Goal: Task Accomplishment & Management: Use online tool/utility

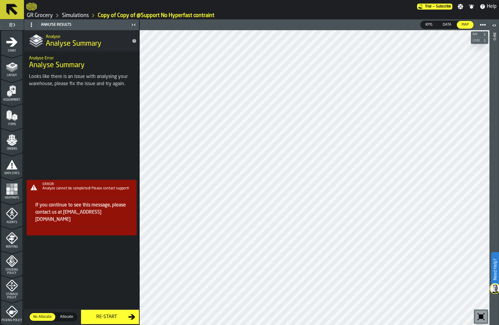
scroll to position [114, 0]
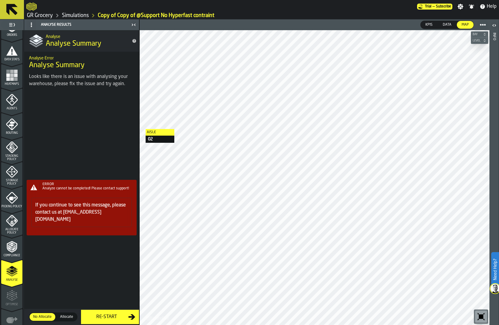
click at [106, 315] on div "ERROR Analyze cannot be completed! Please contact support! If you continue to s…" at bounding box center [81, 210] width 115 height 231
click at [123, 317] on div "ERROR Analyze cannot be completed! Please contact support! If you continue to s…" at bounding box center [81, 210] width 115 height 231
click at [105, 316] on div "ERROR Analyze cannot be completed! Please contact support! If you continue to s…" at bounding box center [81, 210] width 115 height 231
click at [105, 283] on div "ERROR Analyze cannot be completed! Please contact support! If you continue to s…" at bounding box center [81, 210] width 115 height 231
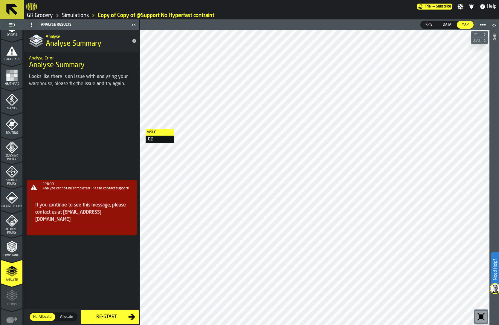
click at [93, 319] on div "ERROR Analyze cannot be completed! Please contact support! If you continue to s…" at bounding box center [81, 210] width 115 height 231
click at [87, 315] on div "ERROR Analyze cannot be completed! Please contact support! If you continue to s…" at bounding box center [81, 210] width 115 height 231
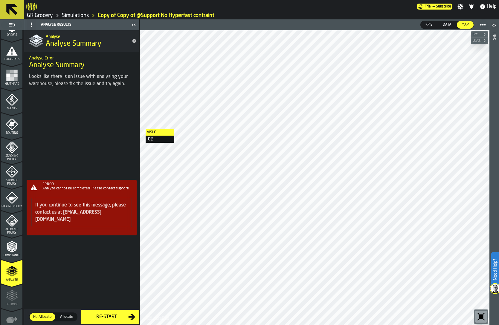
click at [95, 315] on div "ERROR Analyze cannot be completed! Please contact support! If you continue to s…" at bounding box center [81, 210] width 115 height 231
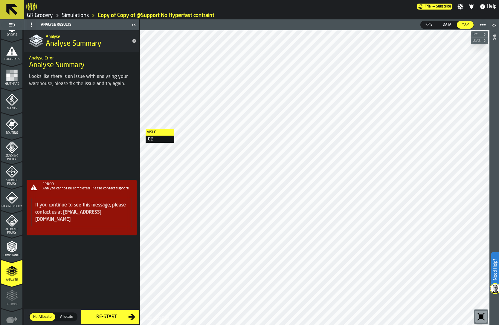
click at [95, 315] on div "ERROR Analyze cannot be completed! Please contact support! If you continue to s…" at bounding box center [81, 210] width 115 height 231
click at [8, 224] on icon "menu Allocate Policy" at bounding box center [12, 221] width 12 height 12
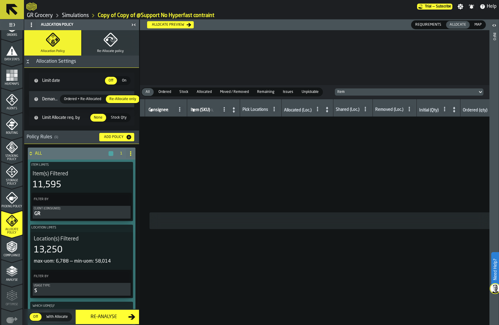
click at [8, 273] on polyline "menu Analyse" at bounding box center [12, 273] width 12 height 4
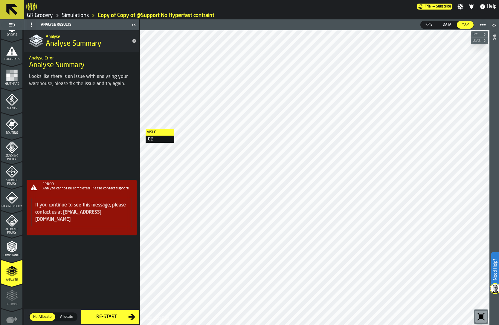
click at [11, 221] on polygon "menu Allocate Policy" at bounding box center [12, 221] width 2 height 2
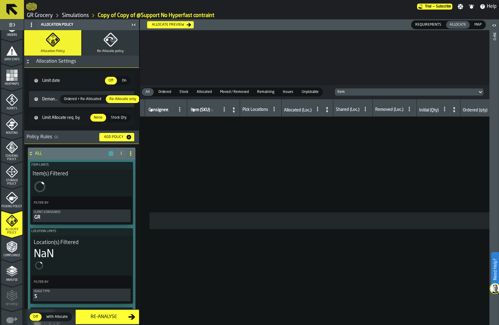
click at [106, 317] on div "Re-Analyse" at bounding box center [103, 317] width 49 height 7
click at [73, 14] on link "Simulations" at bounding box center [75, 15] width 27 height 7
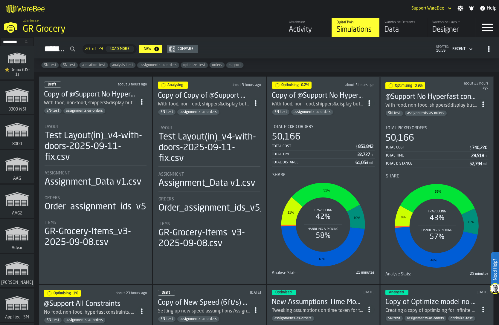
click at [308, 133] on div "50,166" at bounding box center [323, 137] width 103 height 11
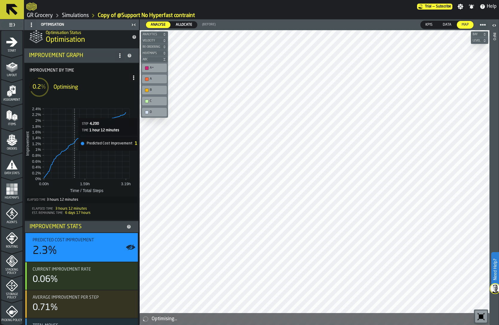
scroll to position [27, 0]
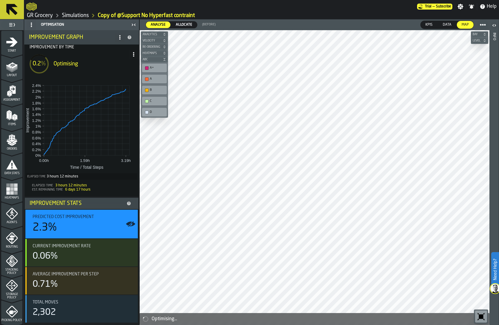
click at [70, 14] on link "Simulations" at bounding box center [75, 15] width 27 height 7
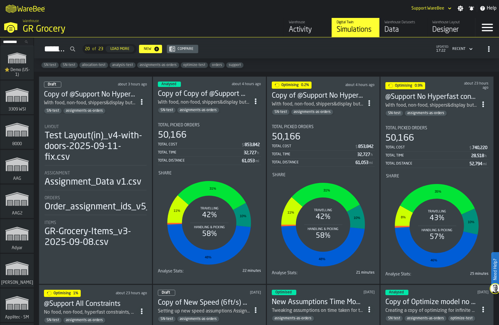
click at [186, 150] on div "Total Time 32,727 h" at bounding box center [209, 153] width 103 height 7
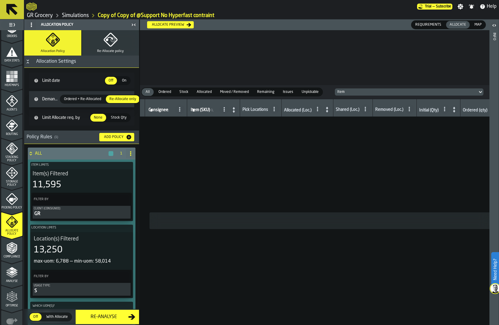
scroll to position [147, 0]
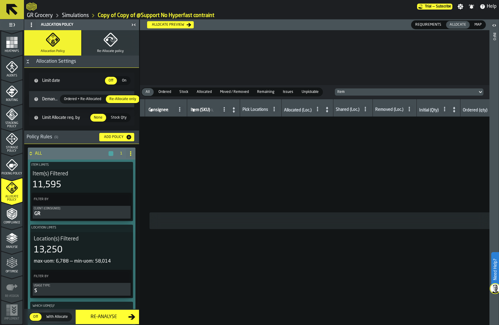
click at [13, 265] on icon "menu Optimise" at bounding box center [12, 263] width 12 height 12
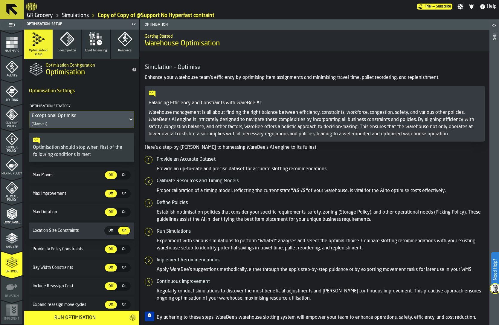
click at [119, 177] on span "On" at bounding box center [124, 175] width 10 height 5
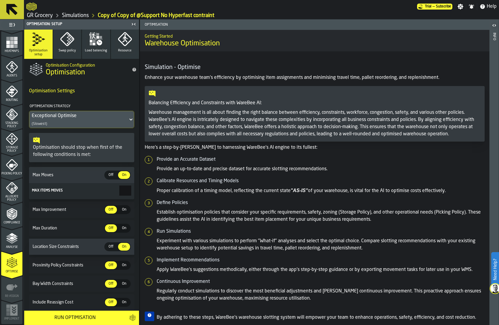
click at [119, 192] on input "***" at bounding box center [125, 191] width 12 height 10
type input "***"
click at [87, 318] on div "Run Optimisation" at bounding box center [75, 318] width 94 height 7
click at [77, 16] on link "Simulations" at bounding box center [75, 15] width 27 height 7
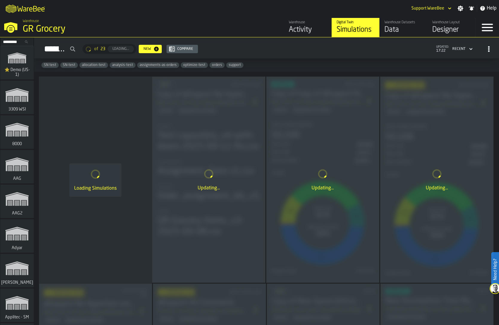
click at [307, 71] on div "SN test SN-test allocation-test analysis-test assignments-as-orders optimize-te…" at bounding box center [266, 65] width 465 height 13
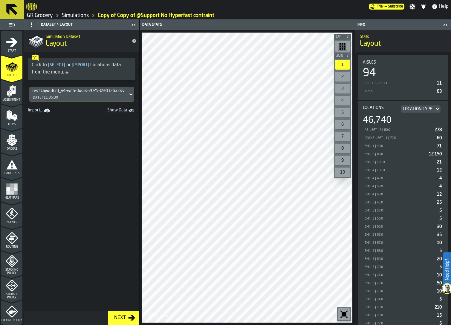
click at [74, 16] on link "Simulations" at bounding box center [75, 15] width 27 height 7
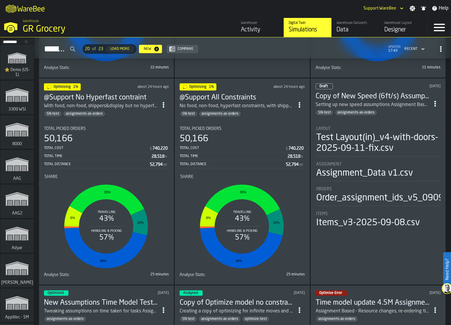
scroll to position [198, 0]
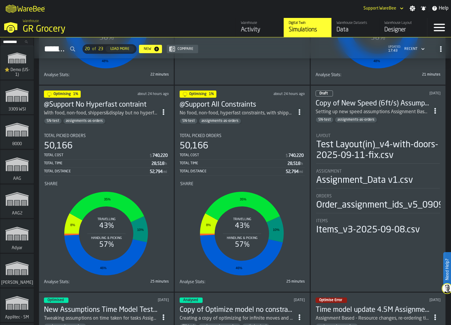
click at [301, 109] on icon "ItemListCard-DashboardItemContainer" at bounding box center [300, 112] width 6 height 6
drag, startPoint x: 286, startPoint y: 151, endPoint x: 265, endPoint y: 39, distance: 113.6
click at [265, 39] on body "Need Help? M A K I N G W A R E H O U S E S M O R E EF F I C I E N T Support War…" at bounding box center [225, 162] width 451 height 325
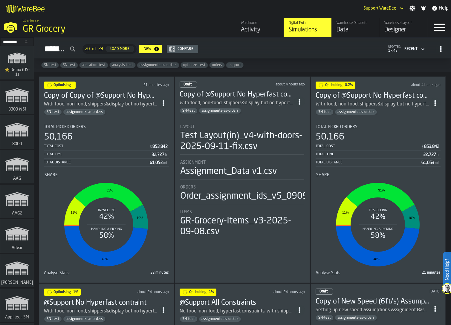
click at [163, 101] on icon "ItemListCard-DashboardItemContainer" at bounding box center [164, 103] width 6 height 6
click at [153, 144] on div "Duplicate" at bounding box center [151, 142] width 31 height 7
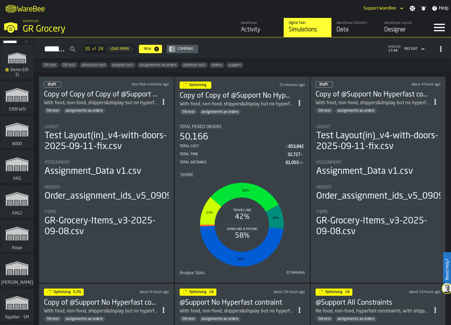
click at [67, 155] on li "Layout Test Layout(in)_v4-with-doors-2025-09-11-fix.csv Assignment Assignment_D…" at bounding box center [106, 178] width 125 height 119
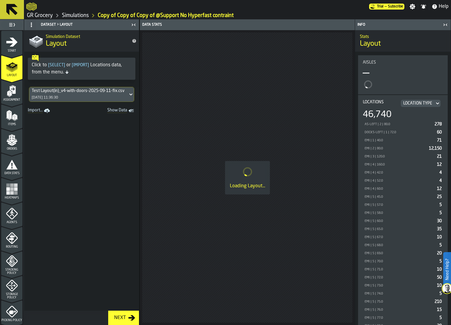
click at [10, 197] on span "Heatmaps" at bounding box center [11, 197] width 21 height 3
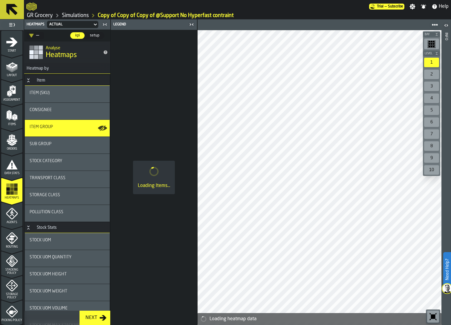
click at [10, 73] on div "Layout" at bounding box center [11, 69] width 21 height 16
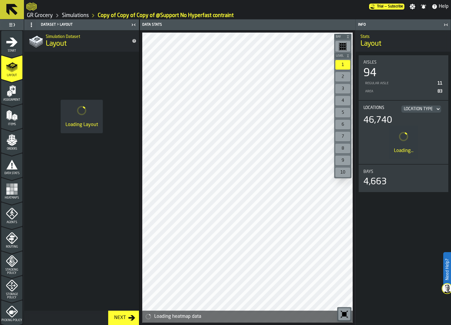
click at [9, 91] on polygon "menu Assignment" at bounding box center [9, 91] width 3 height 2
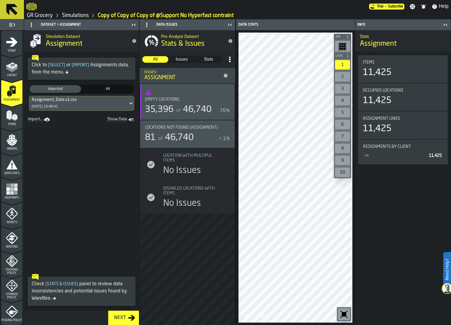
click at [8, 176] on icon "menu Data Stats" at bounding box center [11, 178] width 21 height 6
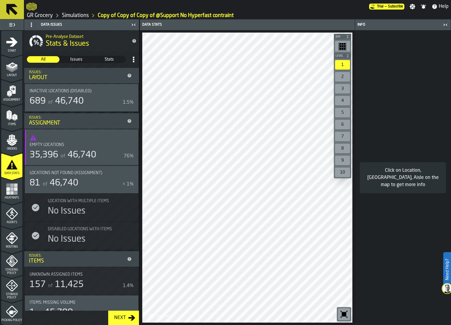
click at [75, 57] on span "Issues" at bounding box center [76, 60] width 32 height 6
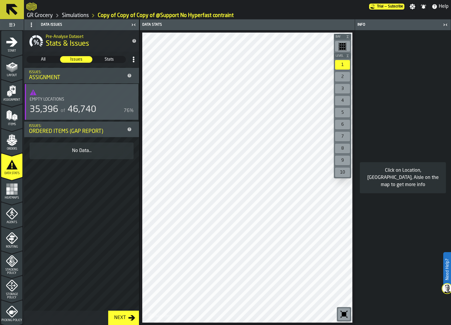
click at [48, 60] on span "All" at bounding box center [43, 60] width 32 height 6
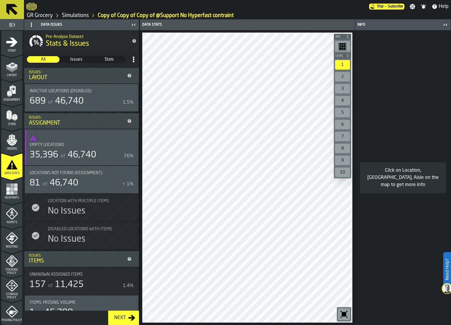
click at [104, 59] on span "Stats" at bounding box center [109, 60] width 32 height 6
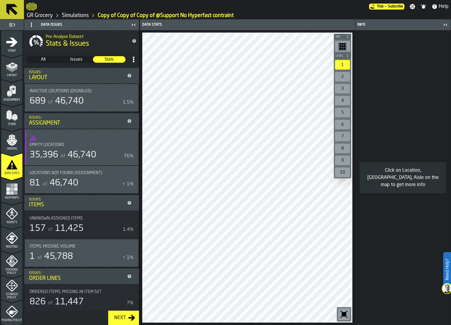
click at [13, 187] on icon "menu Heatmaps" at bounding box center [12, 189] width 12 height 12
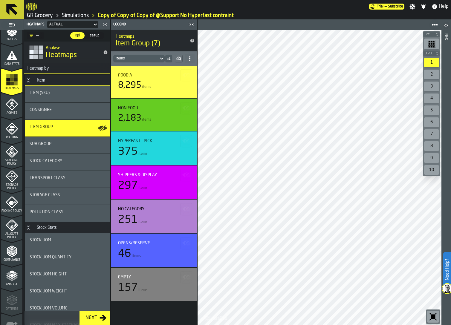
scroll to position [147, 0]
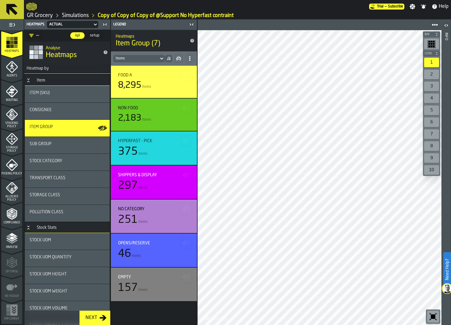
click at [13, 170] on div "Picking Policy" at bounding box center [11, 167] width 21 height 16
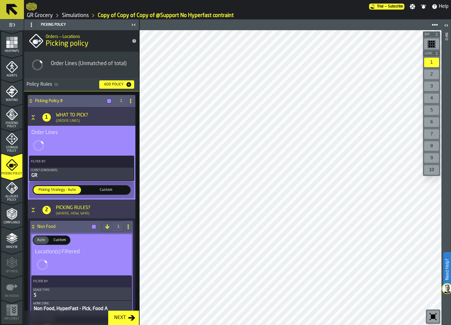
click at [12, 141] on icon "menu Storage Policy" at bounding box center [11, 138] width 7 height 7
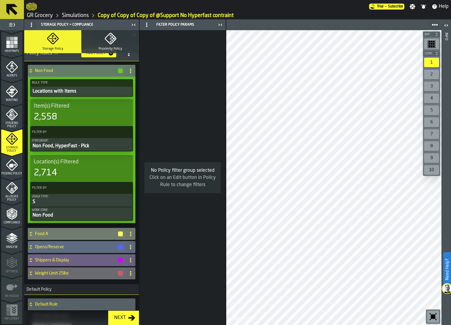
scroll to position [0, 0]
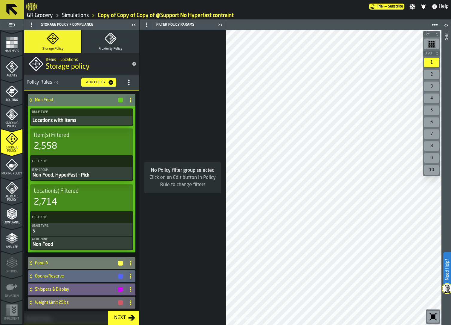
click at [69, 179] on div "Non Food, HyperFast - Pick" at bounding box center [81, 175] width 99 height 7
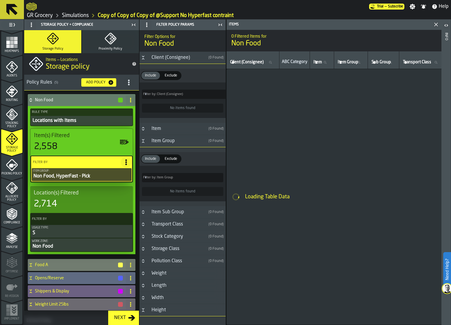
type input "*"
type input "***"
type input "*"
type input "***"
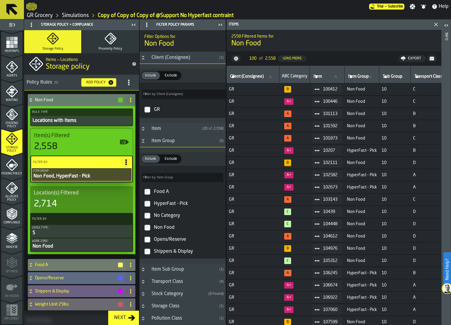
click at [162, 202] on div "HyperFast - Pick" at bounding box center [188, 204] width 71 height 10
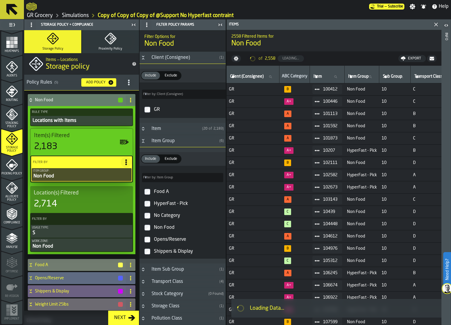
click at [59, 97] on div "Non Food" at bounding box center [76, 100] width 96 height 12
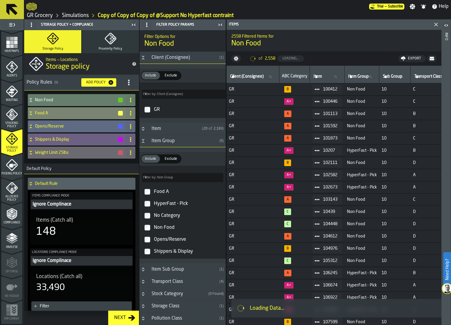
click at [59, 114] on h4 "Food A" at bounding box center [76, 113] width 83 height 5
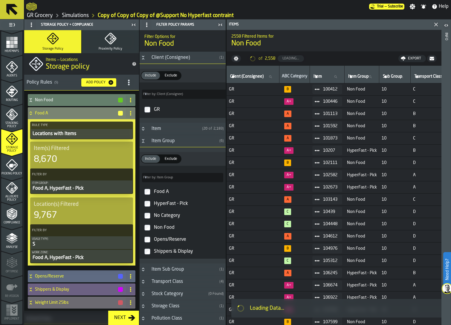
click at [58, 187] on div "Food A, HyperFast - Pick" at bounding box center [81, 188] width 99 height 7
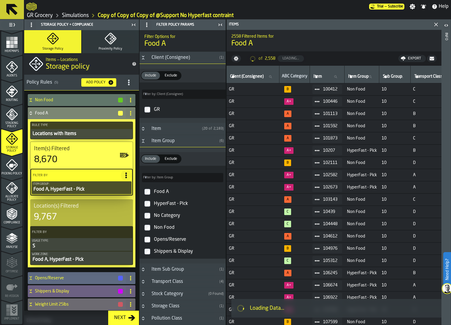
type input "*"
type input "****"
type input "***"
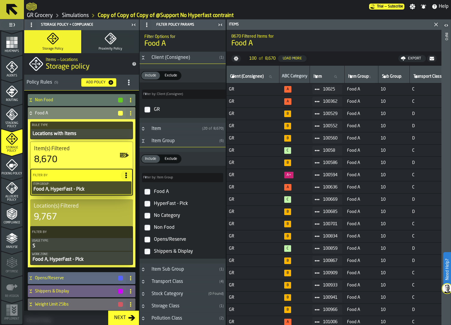
click at [170, 202] on div "HyperFast - Pick" at bounding box center [188, 204] width 71 height 10
click at [45, 116] on div "Food A" at bounding box center [76, 113] width 96 height 12
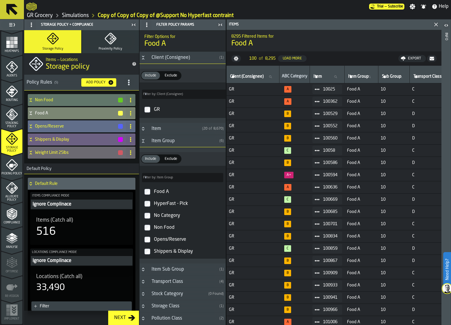
click at [46, 126] on h4 "Opens/Reserve" at bounding box center [76, 126] width 83 height 5
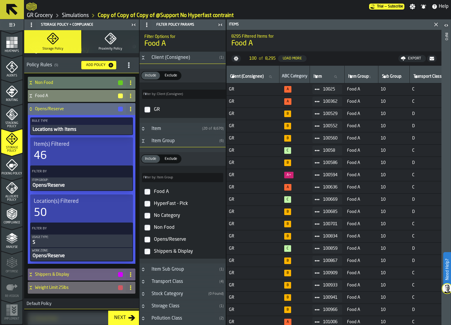
scroll to position [19, 0]
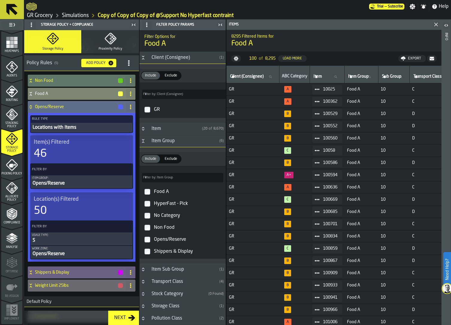
click at [77, 108] on h4 "Opens/Reserve" at bounding box center [76, 107] width 83 height 5
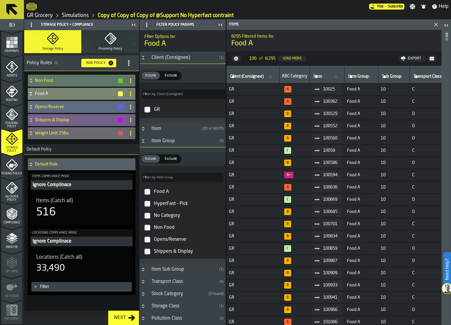
click at [69, 118] on h4 "Shippers & Display" at bounding box center [76, 120] width 83 height 5
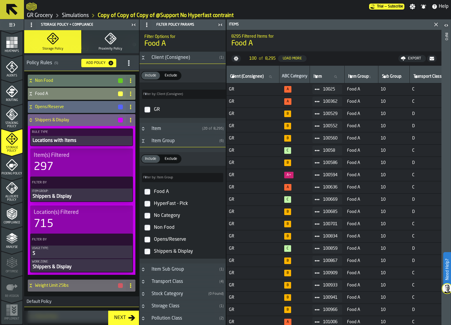
click at [69, 118] on h4 "Shippers & Display" at bounding box center [76, 120] width 83 height 5
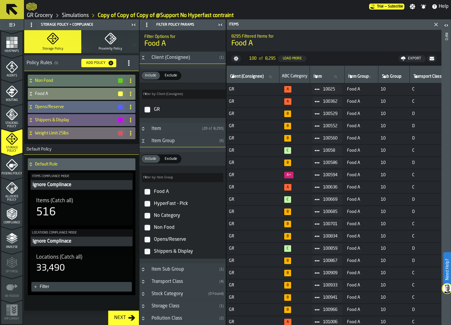
click at [65, 135] on h4 "Weight Limit 25lbs" at bounding box center [76, 133] width 83 height 5
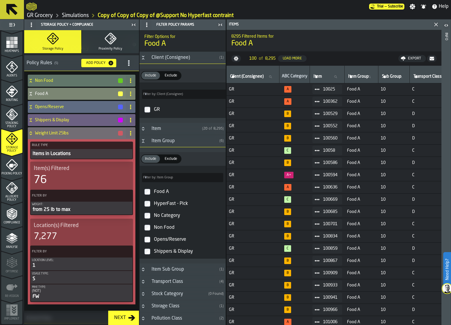
click at [65, 135] on h4 "Weight Limit 25lbs" at bounding box center [76, 133] width 83 height 5
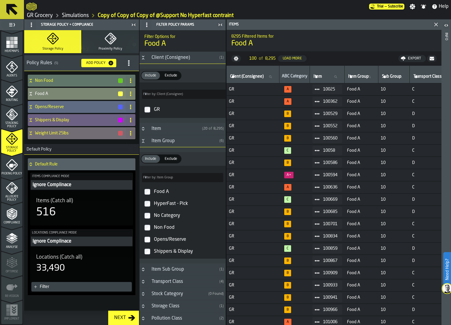
click at [56, 133] on h4 "Weight Limit 25lbs" at bounding box center [76, 133] width 83 height 5
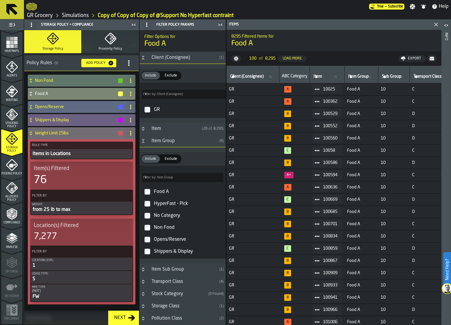
click at [56, 133] on h4 "Weight Limit 25lbs" at bounding box center [76, 133] width 83 height 5
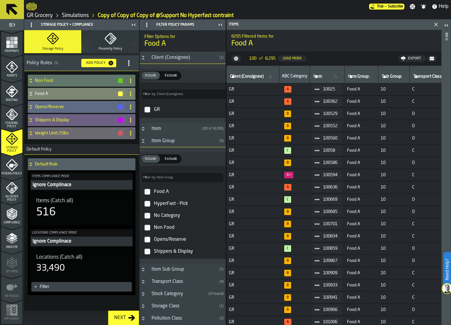
click at [94, 61] on div "Add Policy" at bounding box center [96, 63] width 24 height 4
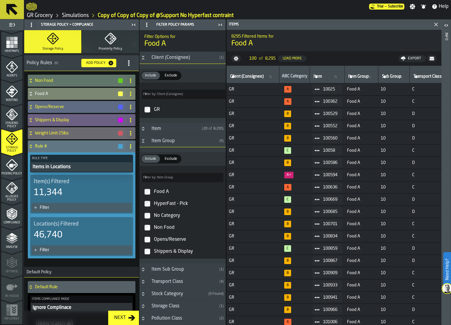
click at [128, 144] on icon at bounding box center [130, 146] width 5 height 5
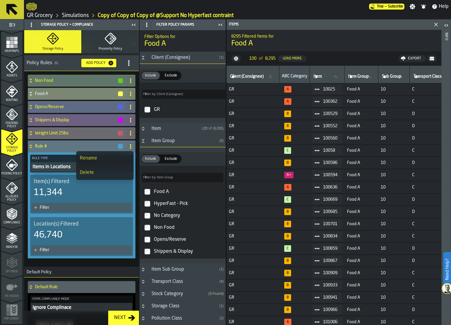
click at [96, 155] on div "Rename" at bounding box center [105, 158] width 50 height 7
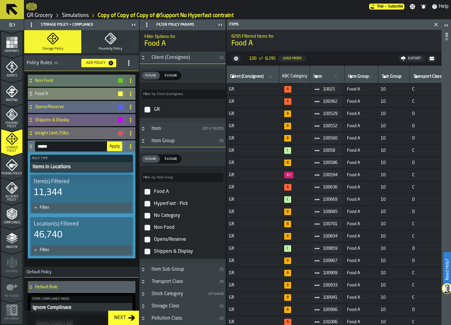
click at [66, 145] on input "******" at bounding box center [71, 146] width 72 height 10
type input "*********"
click at [113, 147] on span "Apply" at bounding box center [114, 146] width 10 height 4
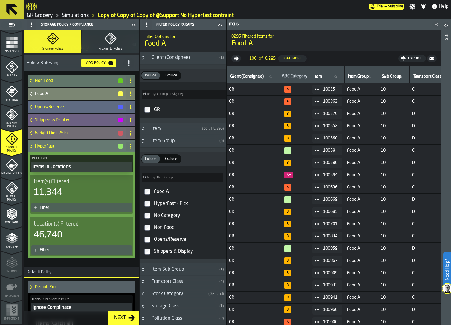
click at [72, 134] on h4 "Weight Limit 25lbs" at bounding box center [76, 133] width 83 height 5
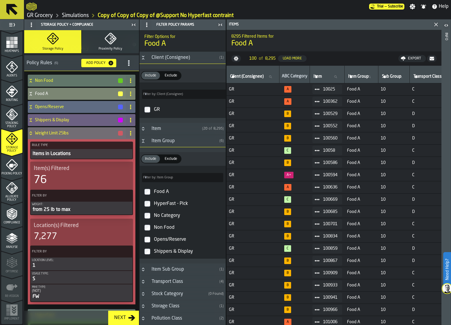
click at [72, 134] on h4 "Weight Limit 25lbs" at bounding box center [76, 133] width 83 height 5
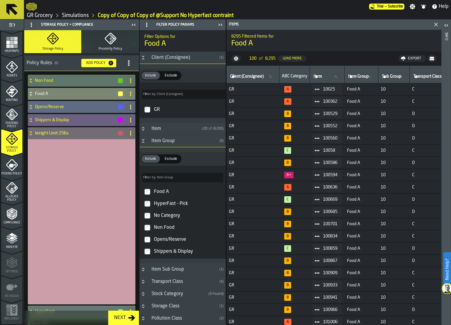
click at [72, 134] on h4 "Weight Limit 25lbs" at bounding box center [76, 133] width 83 height 5
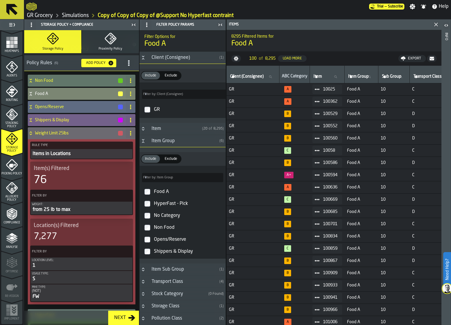
click at [68, 122] on h4 "Shippers & Display" at bounding box center [76, 120] width 83 height 5
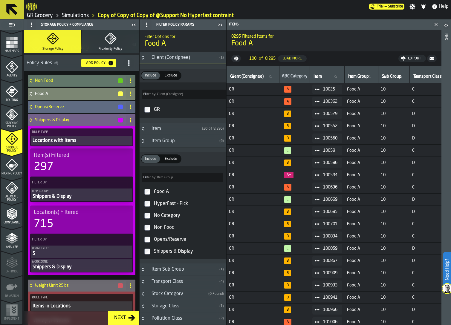
click at [68, 122] on h4 "Shippers & Display" at bounding box center [76, 120] width 83 height 5
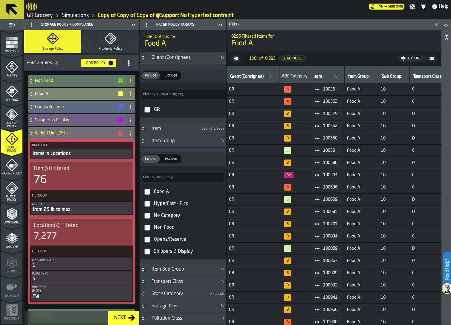
click at [62, 130] on div "Weight Limit 25lbs" at bounding box center [76, 133] width 96 height 12
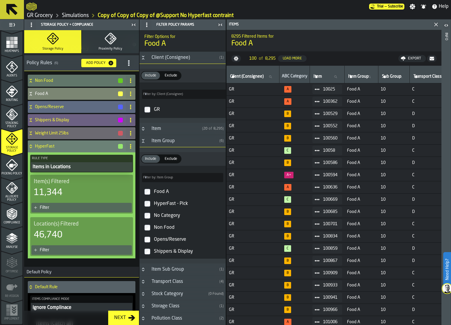
click at [68, 173] on div "Rule Type Items in Locations Item(s) Filtered 11,344 Filter Location(s) Filtere…" at bounding box center [82, 206] width 108 height 106
click at [73, 170] on div "Items in Locations" at bounding box center [81, 167] width 99 height 7
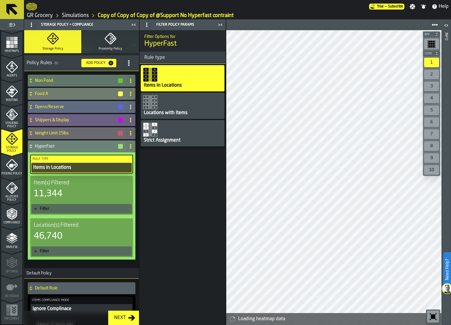
click at [165, 109] on div "Locations with Items" at bounding box center [165, 112] width 45 height 7
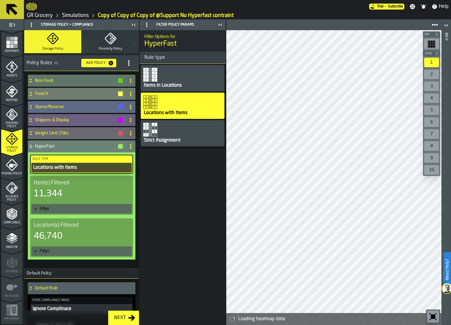
click at [66, 211] on div "Filter" at bounding box center [81, 209] width 100 height 10
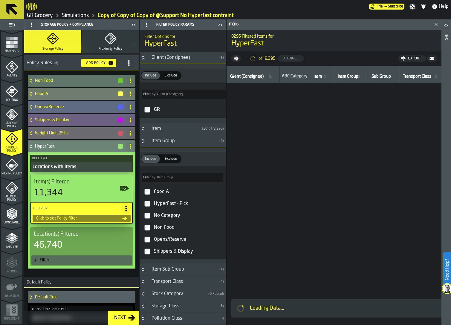
type input "*"
type input "***"
type input "*"
type input "***"
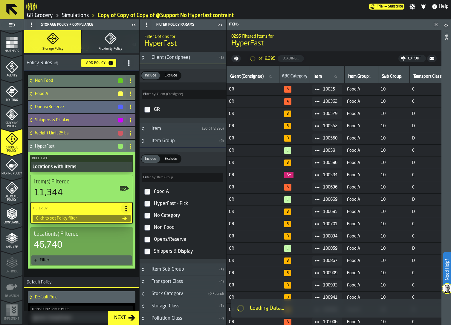
type input "**"
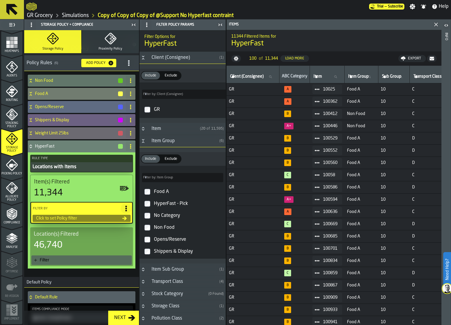
click at [173, 206] on div "HyperFast - Pick" at bounding box center [188, 204] width 71 height 10
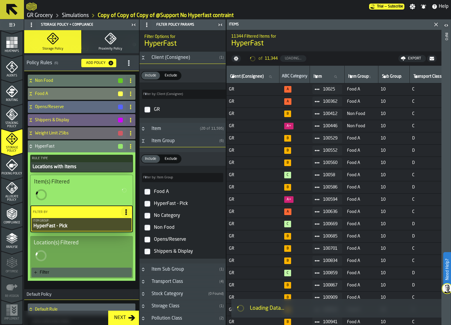
type input "*"
type input "****"
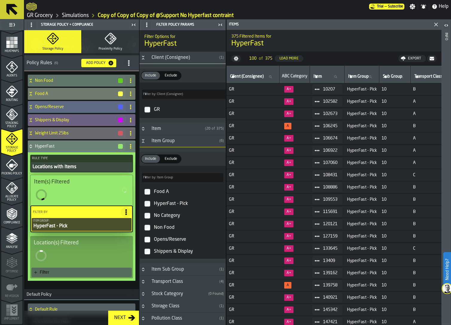
type input "*"
type input "**"
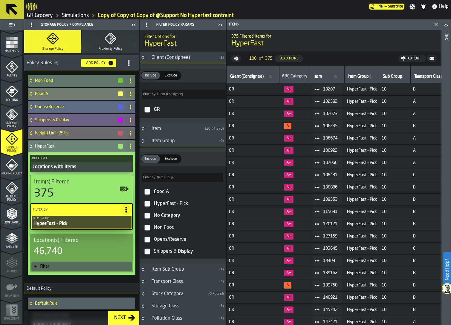
click at [66, 272] on div "Filter" at bounding box center [81, 267] width 103 height 12
click at [66, 271] on div "Filter" at bounding box center [81, 267] width 100 height 10
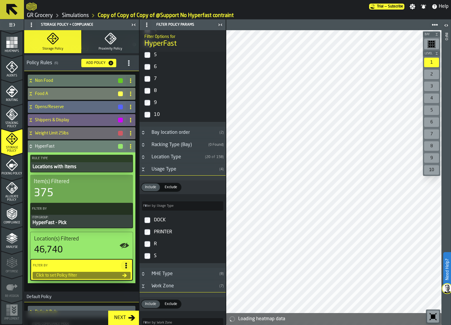
scroll to position [231, 0]
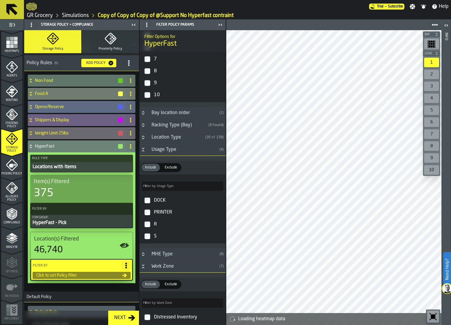
click at [156, 237] on div "S" at bounding box center [188, 237] width 71 height 10
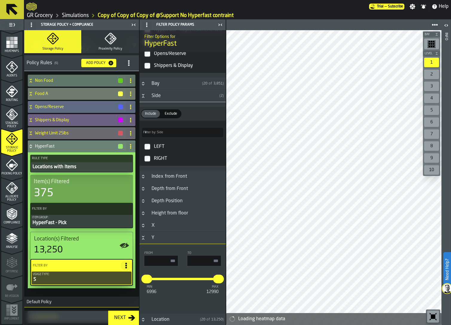
scroll to position [392, 0]
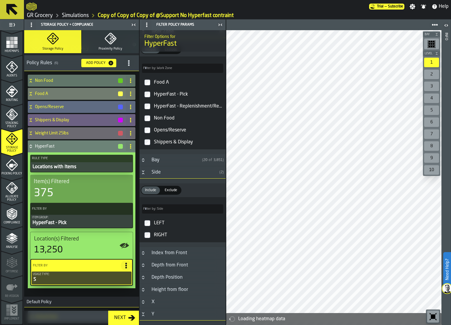
click at [171, 93] on div "HyperFast - Pick" at bounding box center [188, 95] width 71 height 10
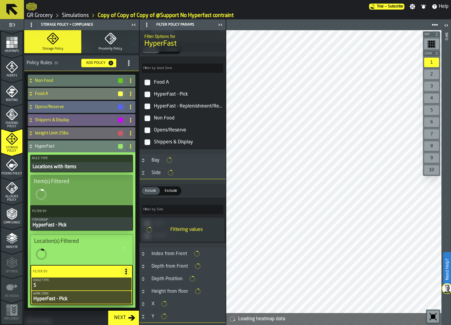
type input "****"
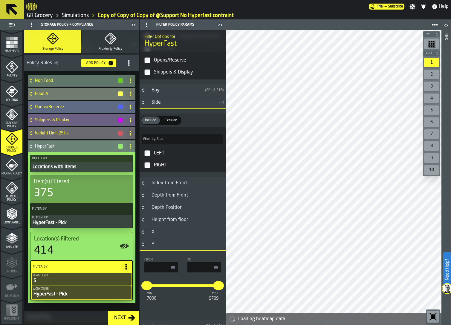
scroll to position [325, 0]
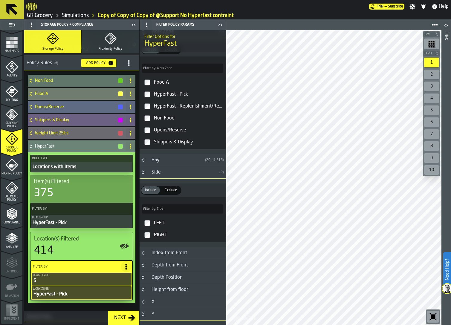
drag, startPoint x: 9, startPoint y: 173, endPoint x: 72, endPoint y: 166, distance: 63.5
click at [74, 166] on aside "1 Start 2 Layout 3 Assignment 4 Items 5 Orders 6 Data Stats 7 Heatmaps 8 Agents…" at bounding box center [113, 172] width 226 height 306
click at [11, 168] on icon "menu Picking Policy" at bounding box center [12, 165] width 12 height 12
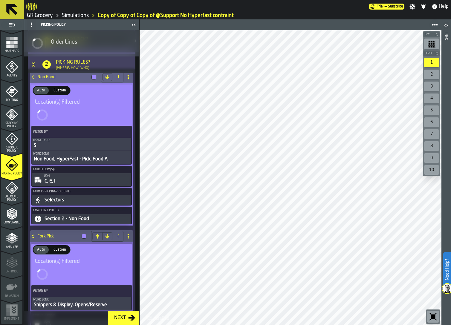
scroll to position [143, 0]
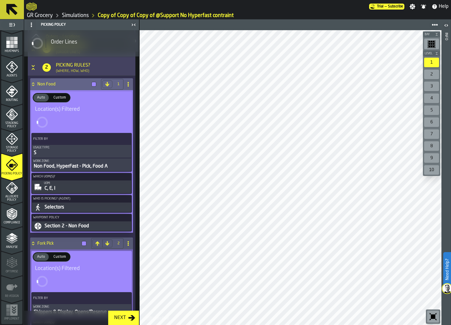
click at [75, 166] on div "Non Food, HyperFast - Pick, Food A" at bounding box center [81, 166] width 97 height 7
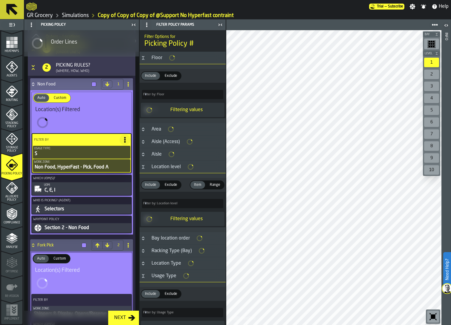
type input "****"
type input "*****"
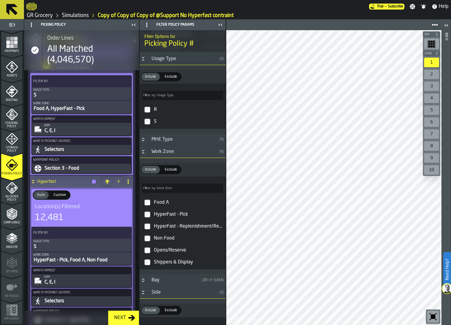
scroll to position [542, 0]
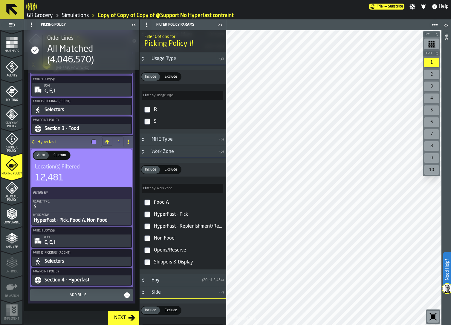
click at [11, 219] on icon "menu Compliance" at bounding box center [12, 214] width 10 height 12
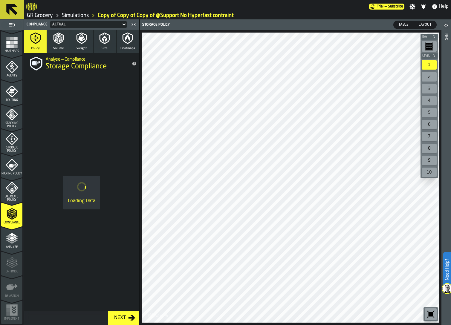
drag, startPoint x: 10, startPoint y: 237, endPoint x: 25, endPoint y: 114, distance: 124.4
click at [25, 114] on aside "1 Start 2 Layout 3 Assignment 4 Items 5 Orders 6 Data Stats 7 Heatmaps 8 Agents…" at bounding box center [69, 172] width 139 height 306
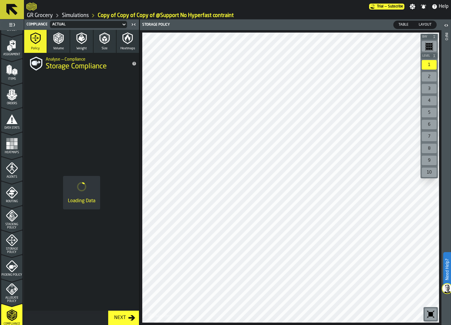
scroll to position [0, 0]
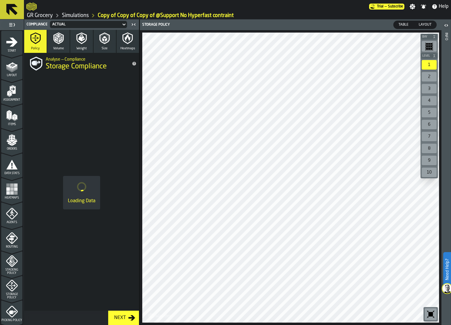
click at [13, 87] on icon "menu Assignment" at bounding box center [13, 90] width 6 height 8
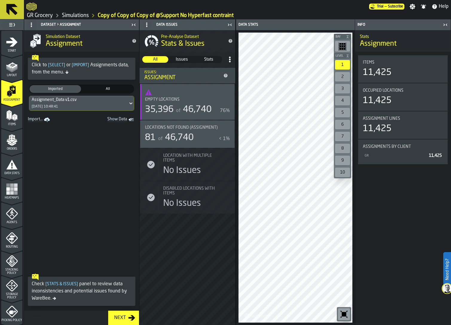
click at [11, 120] on icon "menu Items" at bounding box center [12, 116] width 12 height 12
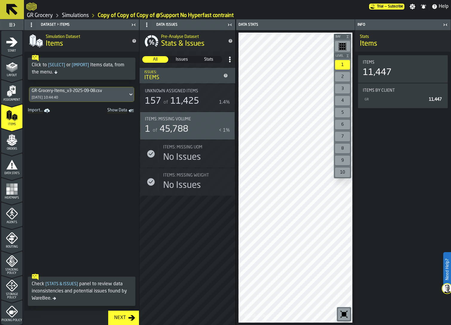
click at [10, 140] on icon "menu Orders" at bounding box center [12, 140] width 12 height 12
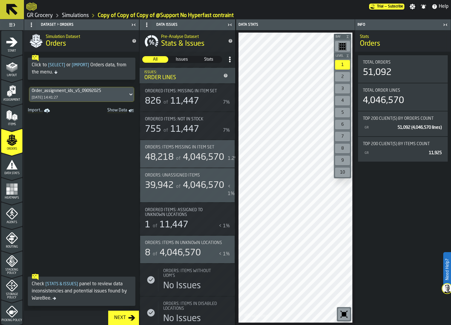
click at [13, 170] on icon "menu Data Stats" at bounding box center [12, 165] width 12 height 12
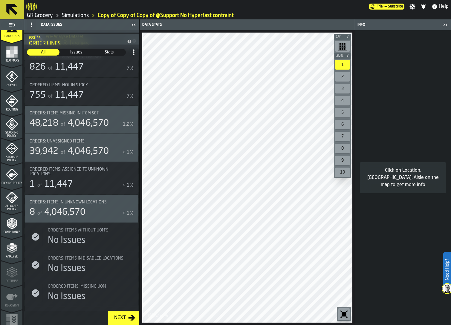
scroll to position [142, 0]
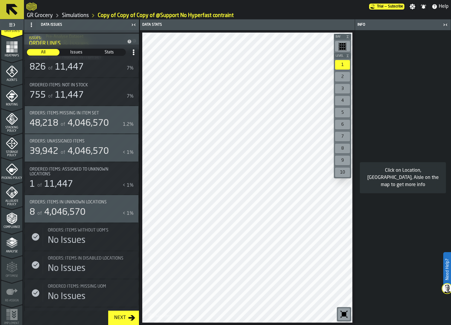
click at [7, 244] on polyline "menu Analyse" at bounding box center [12, 245] width 12 height 4
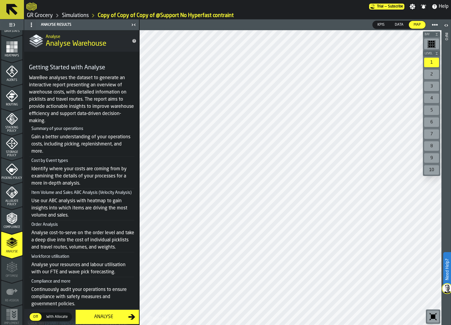
click at [12, 221] on polyline "menu Compliance" at bounding box center [13, 221] width 2 height 3
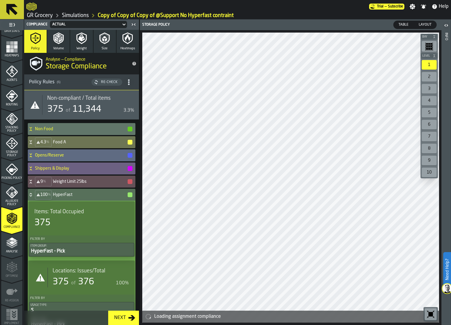
click at [6, 122] on icon "menu Stacking Policy" at bounding box center [12, 119] width 12 height 12
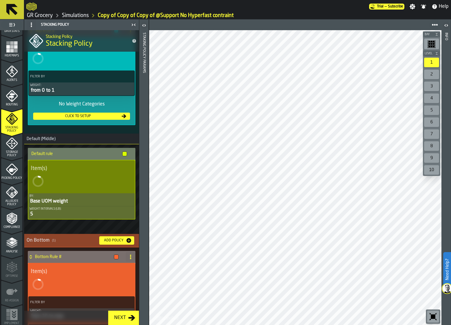
scroll to position [108, 0]
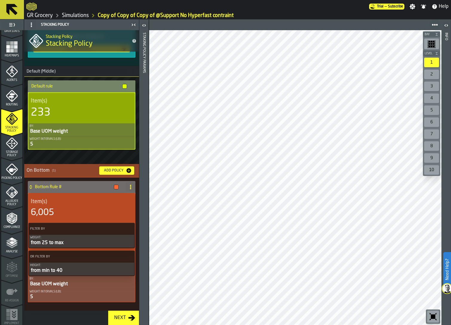
click at [63, 144] on div "5" at bounding box center [82, 144] width 104 height 7
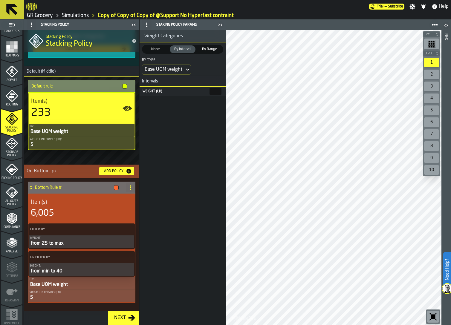
click at [215, 90] on input "*" at bounding box center [216, 91] width 12 height 7
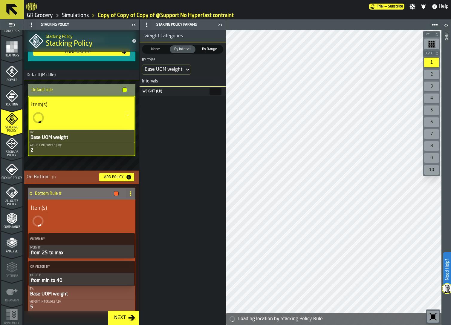
scroll to position [111, 0]
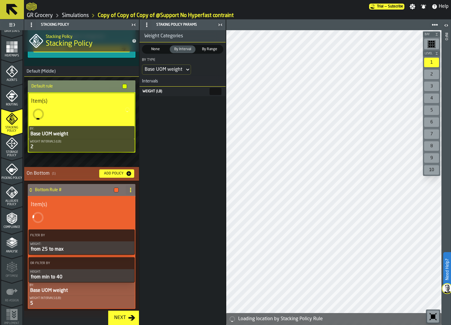
type input "*"
click at [83, 303] on div "5" at bounding box center [82, 303] width 104 height 7
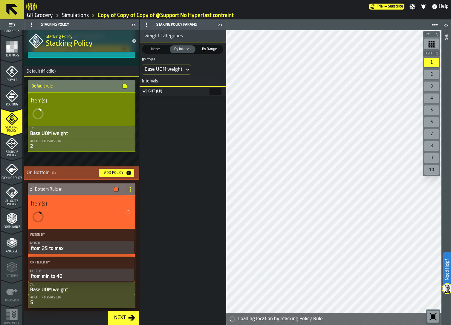
click at [210, 91] on input "*" at bounding box center [216, 91] width 12 height 7
click at [210, 89] on input "*" at bounding box center [216, 91] width 12 height 7
click at [212, 90] on input "*" at bounding box center [216, 91] width 12 height 7
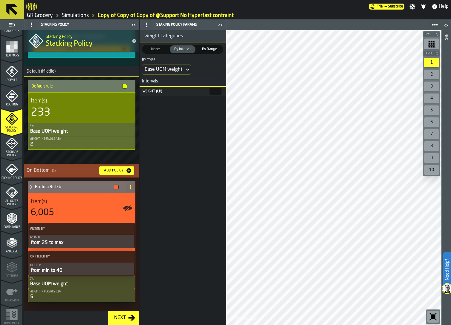
scroll to position [108, 0]
click at [212, 92] on input "*" at bounding box center [216, 91] width 12 height 7
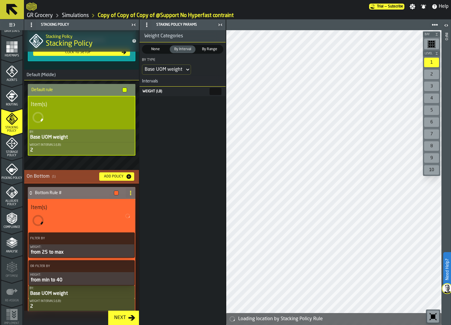
scroll to position [111, 0]
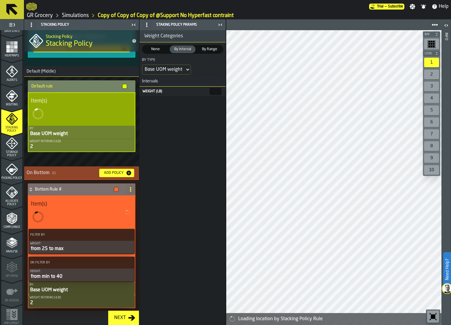
type input "*"
click at [57, 144] on div "2" at bounding box center [82, 146] width 104 height 7
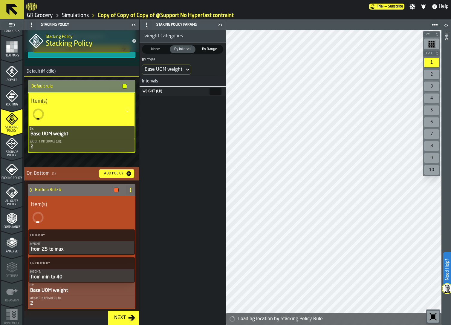
click at [210, 91] on input "*" at bounding box center [216, 91] width 12 height 7
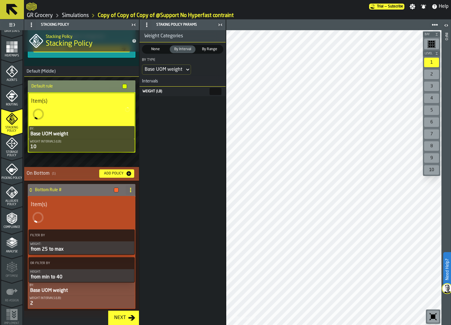
scroll to position [108, 0]
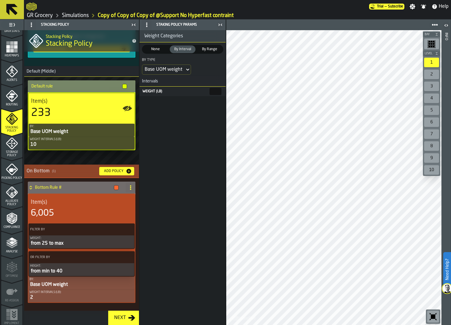
click at [210, 91] on input "**" at bounding box center [216, 91] width 12 height 7
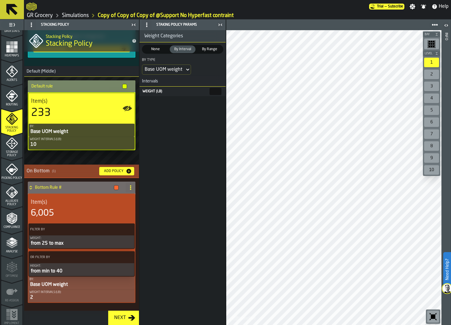
click at [210, 91] on input "**" at bounding box center [216, 91] width 12 height 7
type input "**"
click at [176, 68] on div "Base UOM weight" at bounding box center [164, 69] width 38 height 7
click at [203, 121] on div "Weight Categories None None By Interval By Interval By Range By Range By Type B…" at bounding box center [183, 177] width 86 height 295
click at [80, 14] on link "Simulations" at bounding box center [75, 15] width 27 height 7
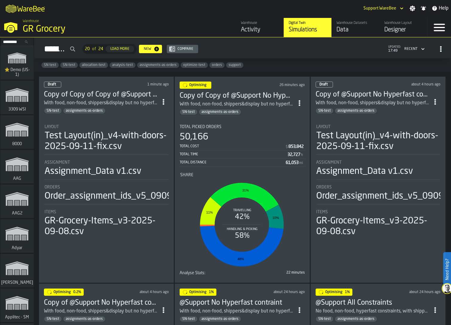
click at [247, 132] on div "50,166" at bounding box center [242, 137] width 125 height 11
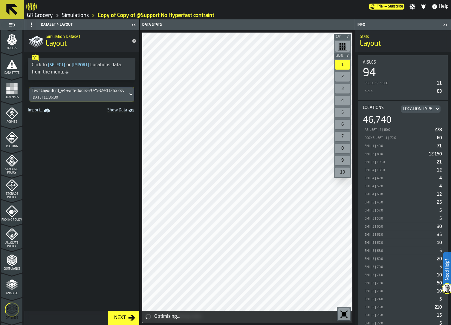
scroll to position [103, 0]
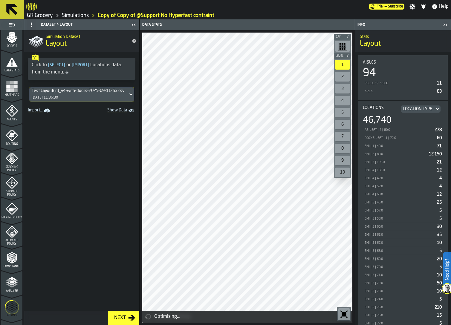
click at [11, 314] on circle "menu Optimise" at bounding box center [12, 308] width 14 height 14
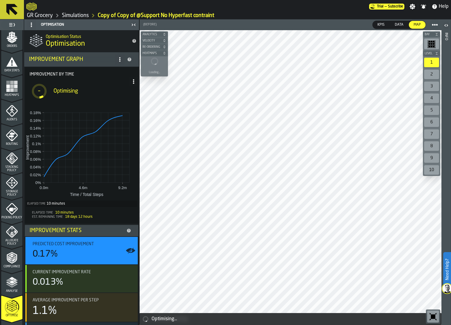
click at [13, 287] on icon "menu Analyse" at bounding box center [12, 283] width 12 height 12
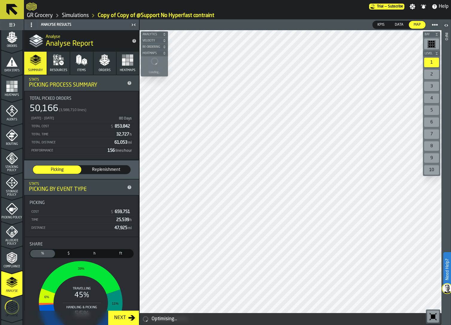
click at [79, 64] on icon "button" at bounding box center [80, 63] width 3 height 2
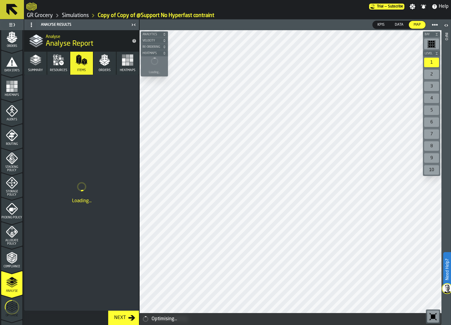
click at [98, 63] on button "Orders" at bounding box center [105, 63] width 22 height 23
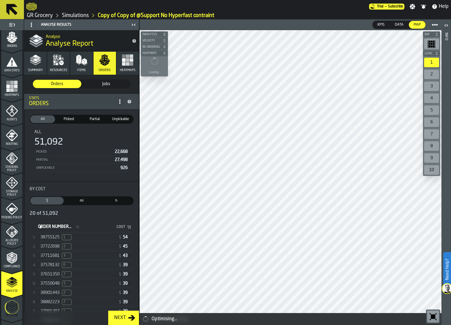
click at [45, 236] on span "38755125" at bounding box center [49, 237] width 19 height 5
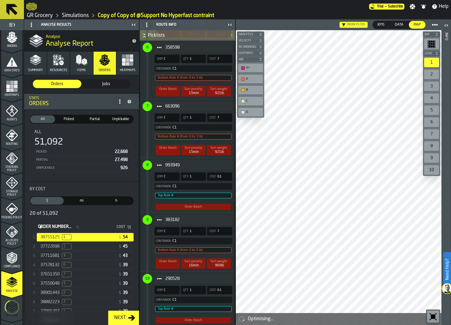
scroll to position [648, 0]
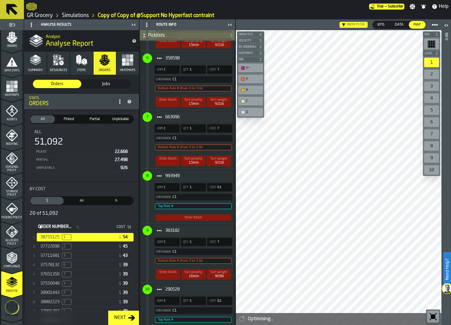
click at [151, 166] on div "663096 UOM C Qty 1 Cost 7 Container: C1 Bottom Rule # (from: 0 to: 5 lb) Order …" at bounding box center [186, 139] width 92 height 59
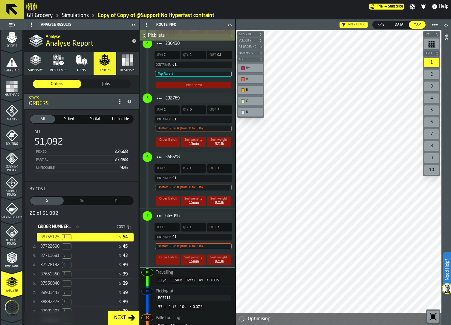
scroll to position [548, 0]
click at [150, 196] on div "358598 UOM C Qty 1 Cost 7 Container: C1 Bottom Rule # (from: 0 to: 5 lb) Order …" at bounding box center [186, 179] width 92 height 59
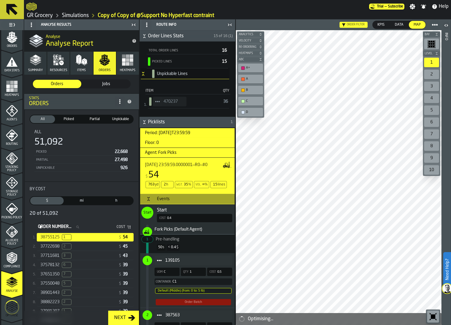
scroll to position [148, 0]
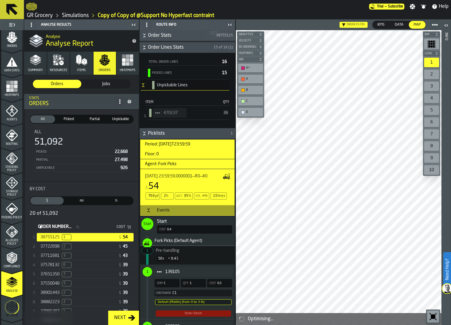
click at [15, 216] on span "Picking Policy" at bounding box center [11, 217] width 21 height 3
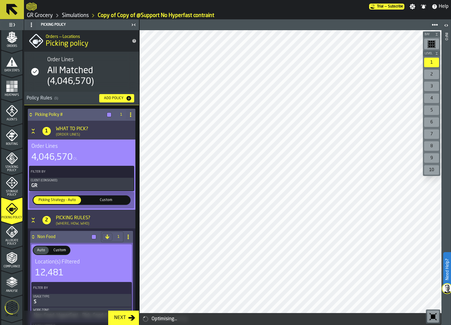
click at [13, 290] on span "Analyse" at bounding box center [11, 291] width 21 height 3
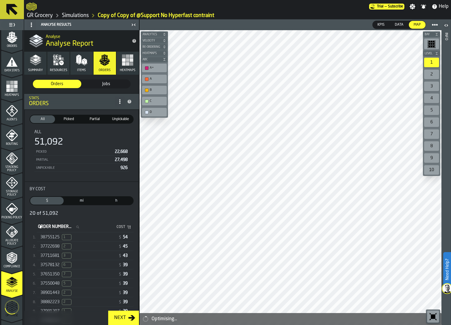
click at [42, 64] on button "Summary" at bounding box center [35, 63] width 22 height 23
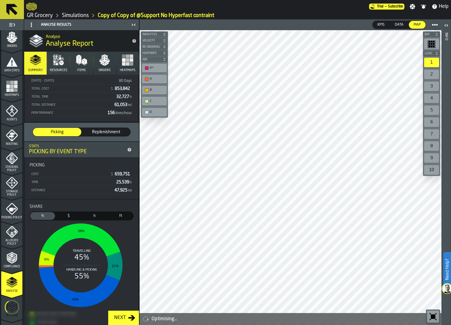
scroll to position [74, 0]
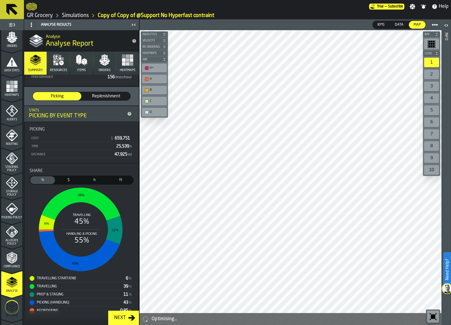
click at [13, 87] on rect "menu Heatmaps" at bounding box center [12, 87] width 4 height 4
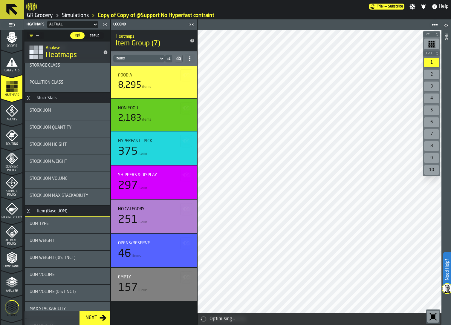
scroll to position [139, 0]
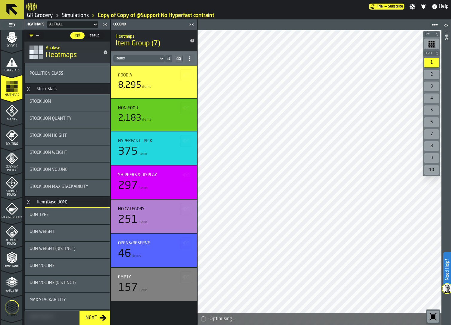
click at [86, 16] on link "Simulations" at bounding box center [75, 15] width 27 height 7
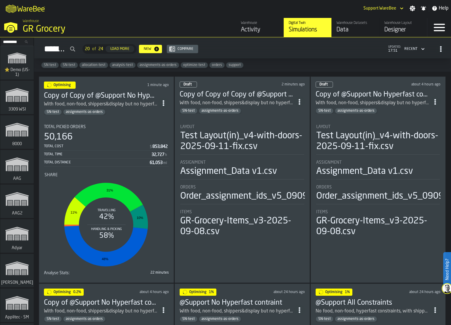
click at [211, 119] on li "Layout Test Layout(in)_v4-with-doors-2025-09-11-fix.csv Assignment Assignment_D…" at bounding box center [242, 178] width 125 height 119
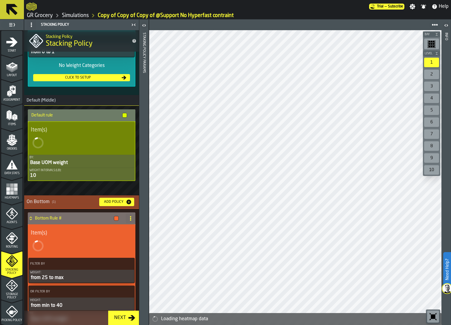
scroll to position [117, 0]
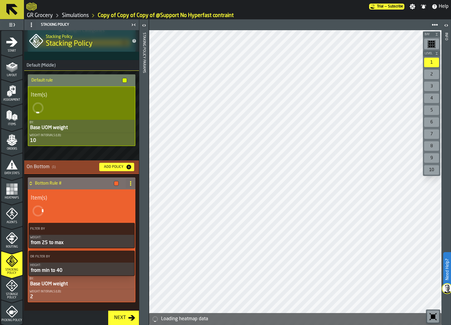
click at [61, 295] on div "2" at bounding box center [82, 297] width 104 height 7
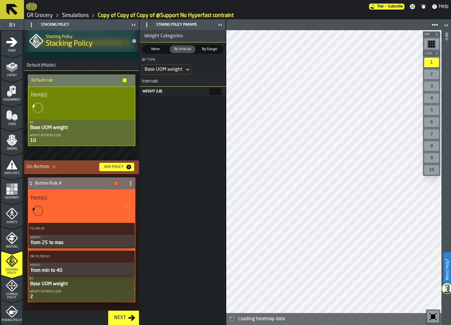
click at [210, 87] on div "Weight (lb) *" at bounding box center [183, 92] width 86 height 10
click at [210, 91] on input "*" at bounding box center [216, 91] width 12 height 7
click at [178, 71] on div "Base UOM weight" at bounding box center [164, 69] width 38 height 7
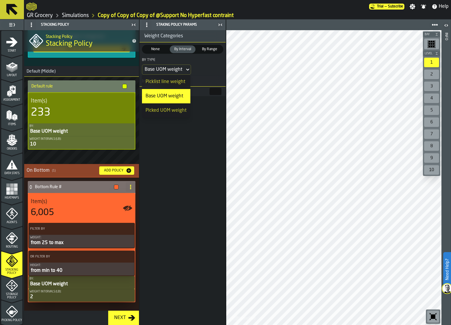
scroll to position [108, 0]
click at [210, 89] on input "*" at bounding box center [216, 91] width 12 height 7
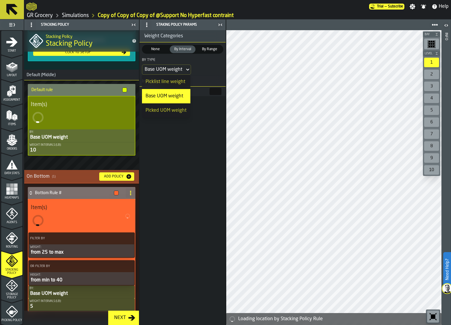
scroll to position [117, 0]
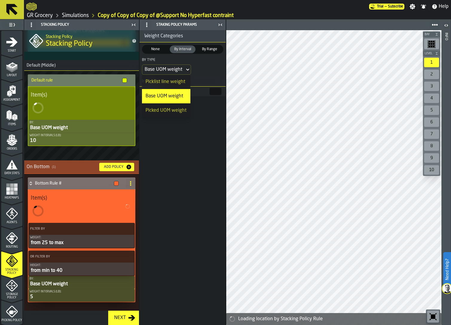
type input "*"
click at [211, 127] on div "Weight Categories None None By Interval By Interval By Range By Range By Type B…" at bounding box center [183, 177] width 86 height 295
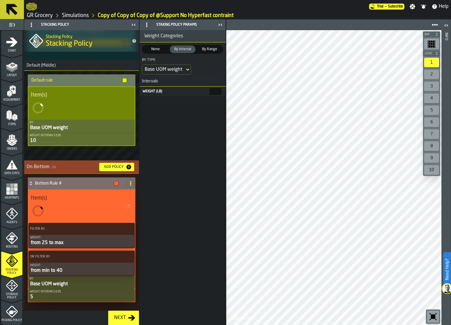
scroll to position [108, 0]
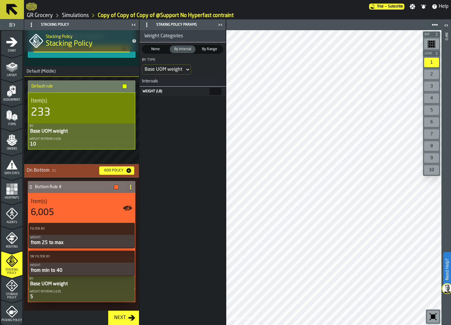
click at [10, 217] on icon "menu Agents" at bounding box center [12, 214] width 12 height 12
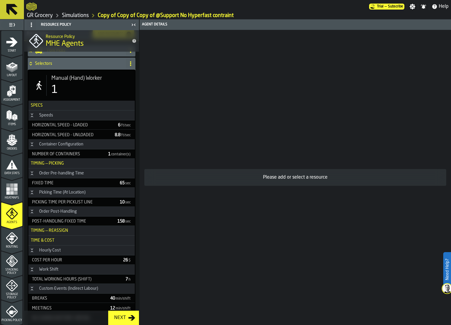
scroll to position [0, 0]
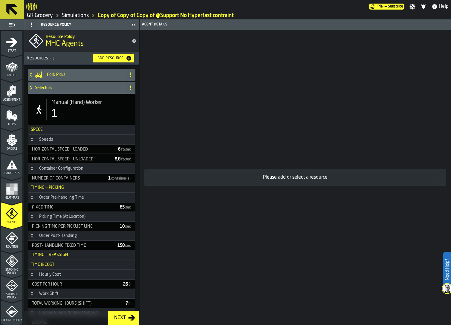
click at [60, 118] on div "1" at bounding box center [90, 114] width 79 height 12
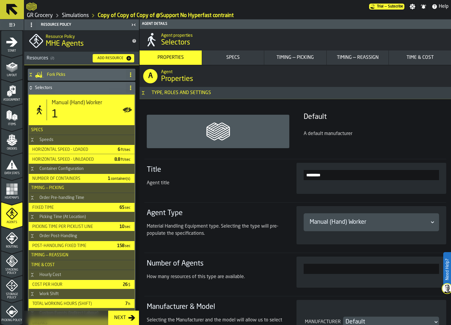
click at [360, 57] on div "Timing — Reassign" at bounding box center [358, 57] width 60 height 7
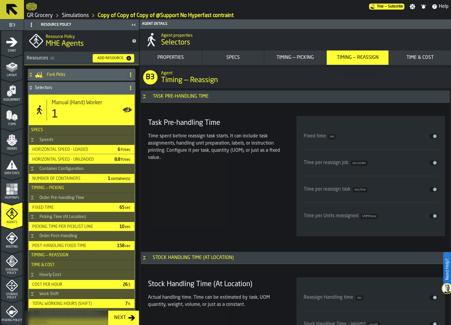
click at [313, 57] on div "Timing — Picking" at bounding box center [296, 57] width 60 height 7
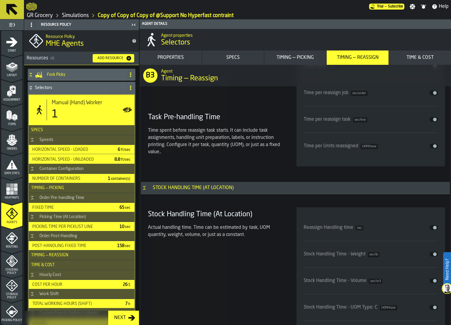
scroll to position [2533, 0]
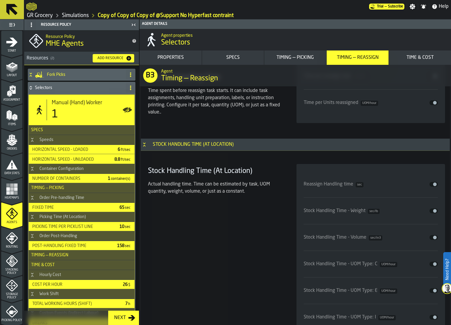
click at [39, 89] on h4 "Selectors" at bounding box center [79, 88] width 89 height 5
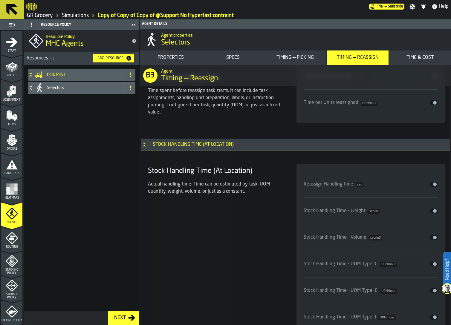
click at [50, 75] on h4 "Fork Picks" at bounding box center [85, 74] width 77 height 5
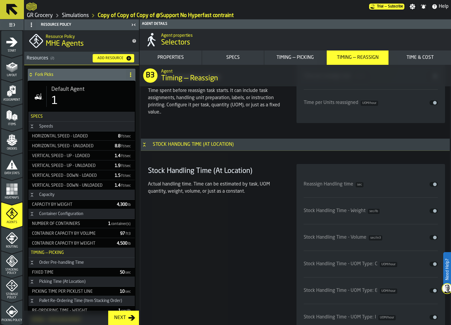
click at [54, 93] on div "Default Agent 1" at bounding box center [88, 96] width 84 height 21
type input "*"
type input "**"
type input "*"
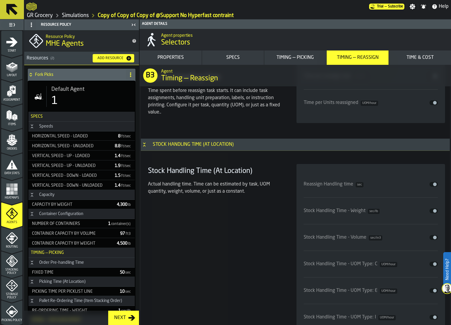
scroll to position [3603, 0]
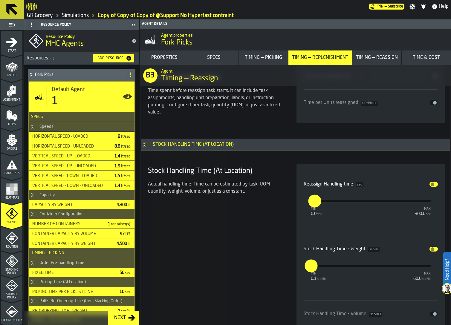
click at [270, 53] on button "Timing — Picking" at bounding box center [263, 58] width 49 height 14
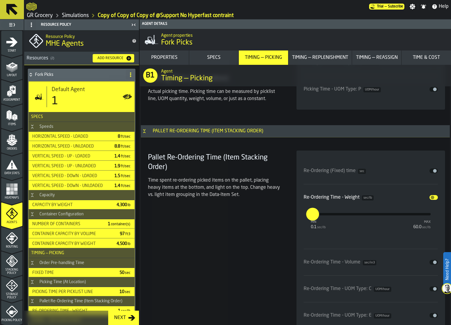
scroll to position [2066, 0]
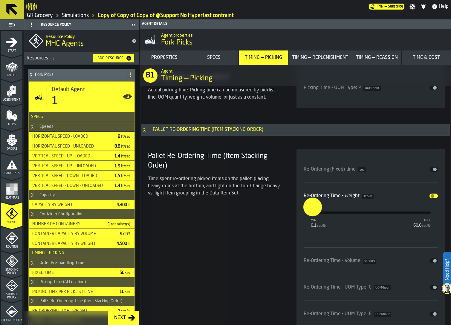
click at [312, 214] on input "*" at bounding box center [308, 207] width 9 height 19
type input "***"
click at [294, 230] on section "Pallet Re-Ordering Time (Item Stacking Order) Time spent re-ordering picked ite…" at bounding box center [296, 269] width 300 height 246
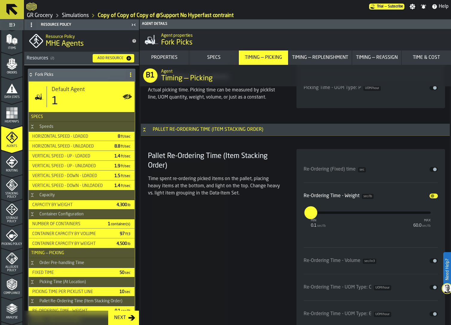
scroll to position [85, 0]
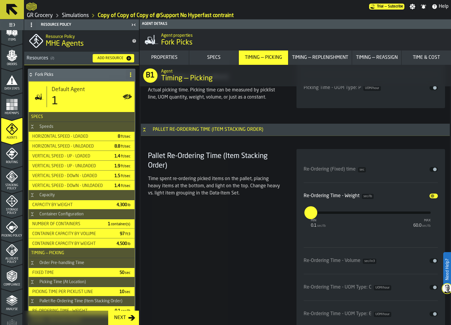
click at [9, 305] on icon "menu Analyse" at bounding box center [12, 301] width 12 height 12
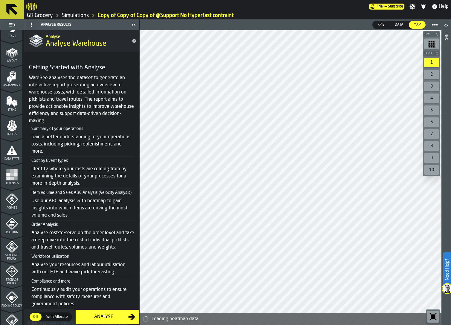
scroll to position [0, 0]
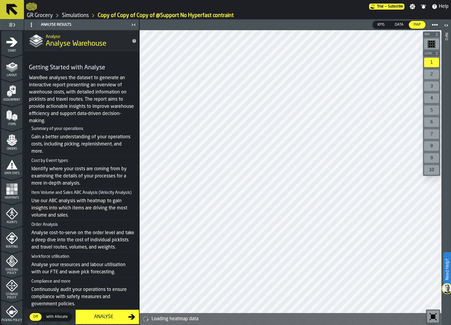
click at [7, 48] on icon "menu Start" at bounding box center [12, 42] width 12 height 12
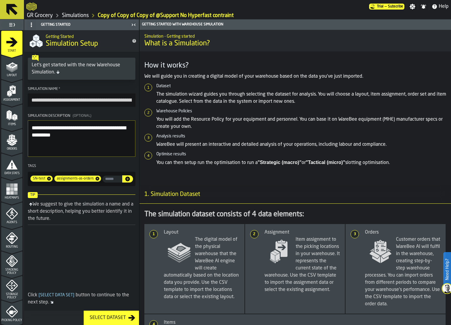
drag, startPoint x: 88, startPoint y: 100, endPoint x: 34, endPoint y: 90, distance: 54.3
click at [36, 91] on label "**********" at bounding box center [82, 97] width 108 height 20
click at [36, 94] on input "**********" at bounding box center [82, 100] width 108 height 13
click at [112, 99] on input "**********" at bounding box center [82, 100] width 108 height 13
click at [60, 99] on input "**********" at bounding box center [82, 100] width 108 height 13
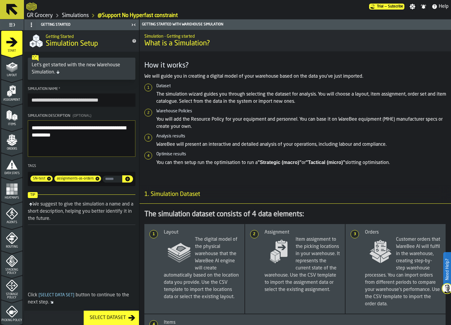
click at [60, 99] on input "**********" at bounding box center [82, 100] width 108 height 13
click at [116, 99] on input "**********" at bounding box center [82, 100] width 108 height 13
click at [108, 146] on textarea "**********" at bounding box center [82, 139] width 108 height 36
click at [124, 102] on input "**********" at bounding box center [82, 100] width 108 height 13
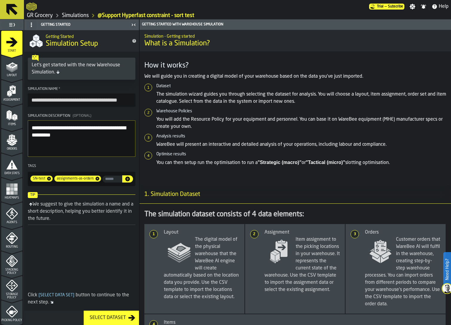
type input "**********"
click at [112, 144] on textarea "**********" at bounding box center [82, 139] width 108 height 36
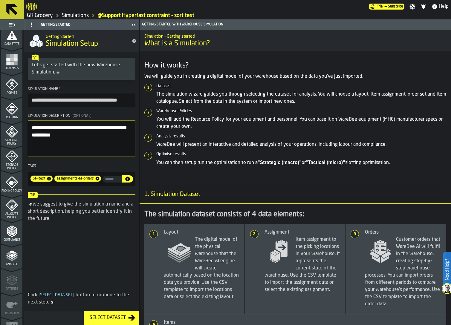
scroll to position [147, 0]
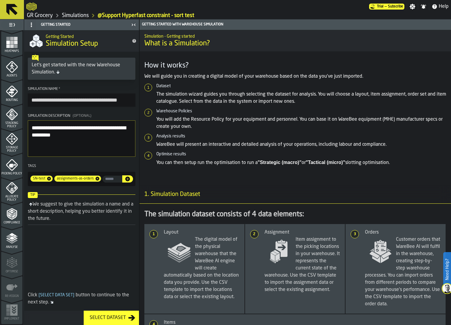
click at [66, 249] on span at bounding box center [81, 263] width 115 height 56
click at [109, 181] on input "input-value-" at bounding box center [113, 179] width 20 height 7
click at [48, 180] on icon at bounding box center [49, 178] width 5 height 5
click at [88, 180] on input "********" at bounding box center [99, 179] width 41 height 7
type input "*******"
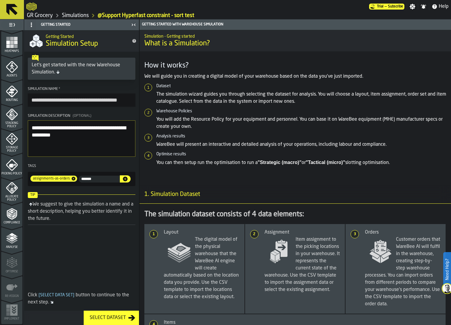
click at [127, 179] on icon "button-" at bounding box center [125, 179] width 5 height 5
click at [129, 102] on input "**********" at bounding box center [82, 100] width 108 height 13
click at [103, 101] on input "**********" at bounding box center [82, 100] width 108 height 13
click at [130, 100] on input "**********" at bounding box center [82, 100] width 108 height 13
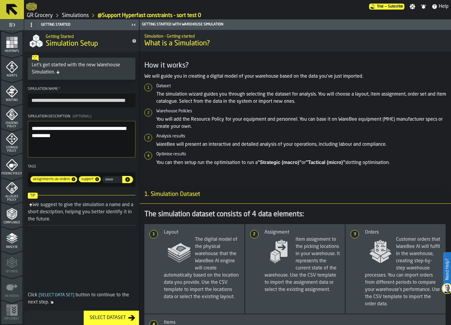
scroll to position [0, 8]
type input "**********"
click at [113, 151] on textarea "**********" at bounding box center [82, 139] width 108 height 36
click at [108, 318] on div "Select Dataset" at bounding box center [107, 318] width 41 height 7
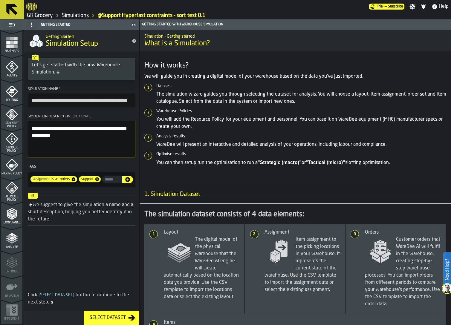
click at [11, 244] on polyline "menu Analyse" at bounding box center [12, 242] width 12 height 4
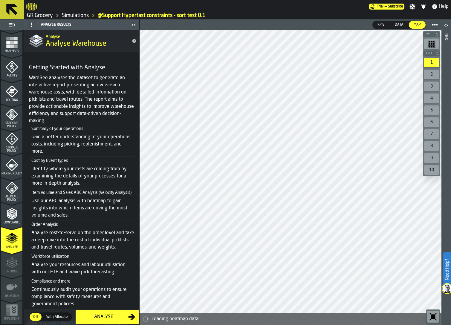
click at [98, 319] on div "Analyse" at bounding box center [103, 317] width 49 height 7
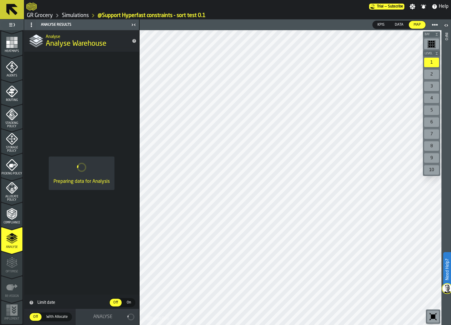
click at [80, 141] on div "Preparing data for Analysis" at bounding box center [81, 173] width 115 height 243
